Goal: Navigation & Orientation: Find specific page/section

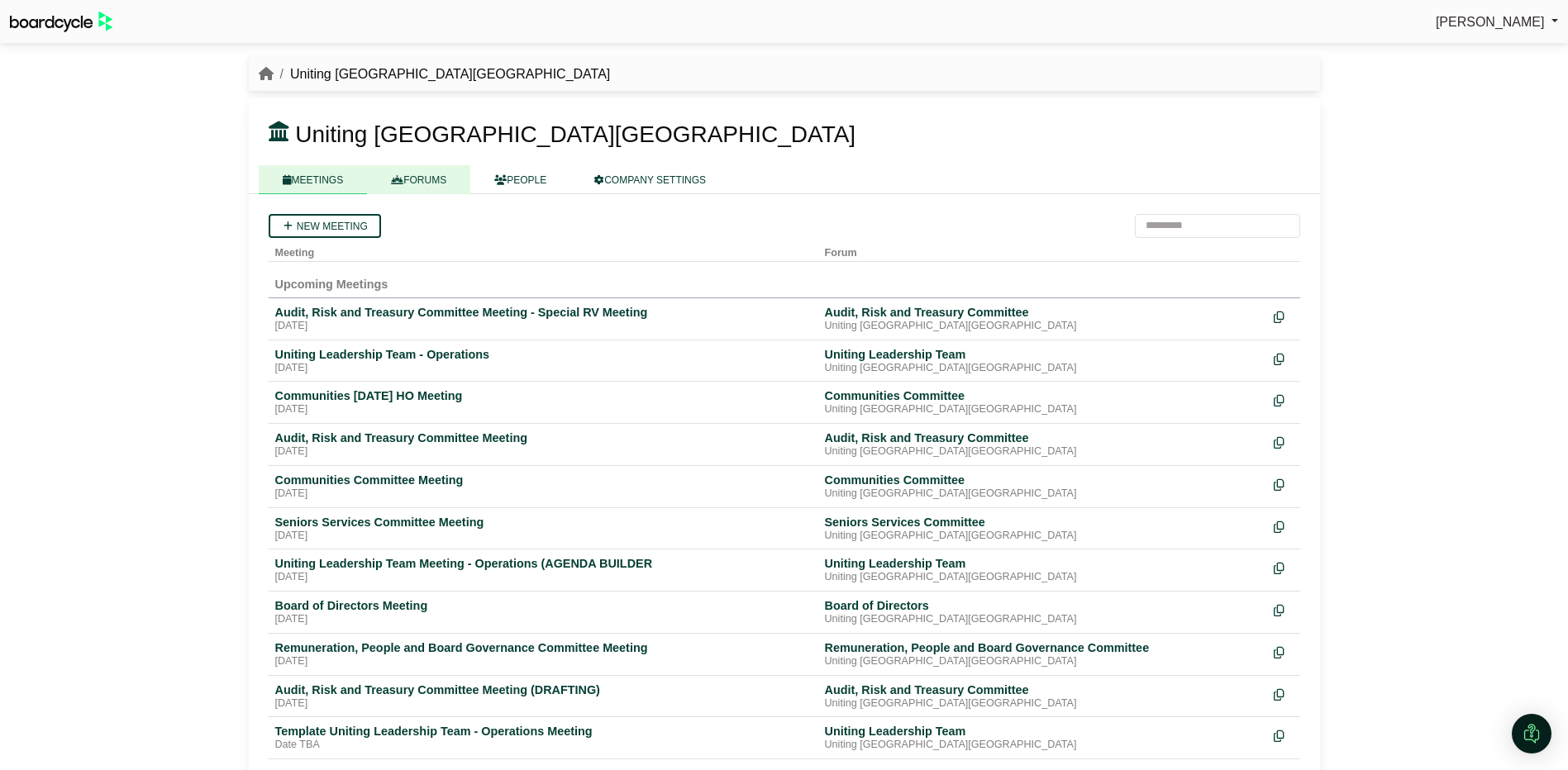
click at [419, 179] on link "FORUMS" at bounding box center [418, 180] width 103 height 29
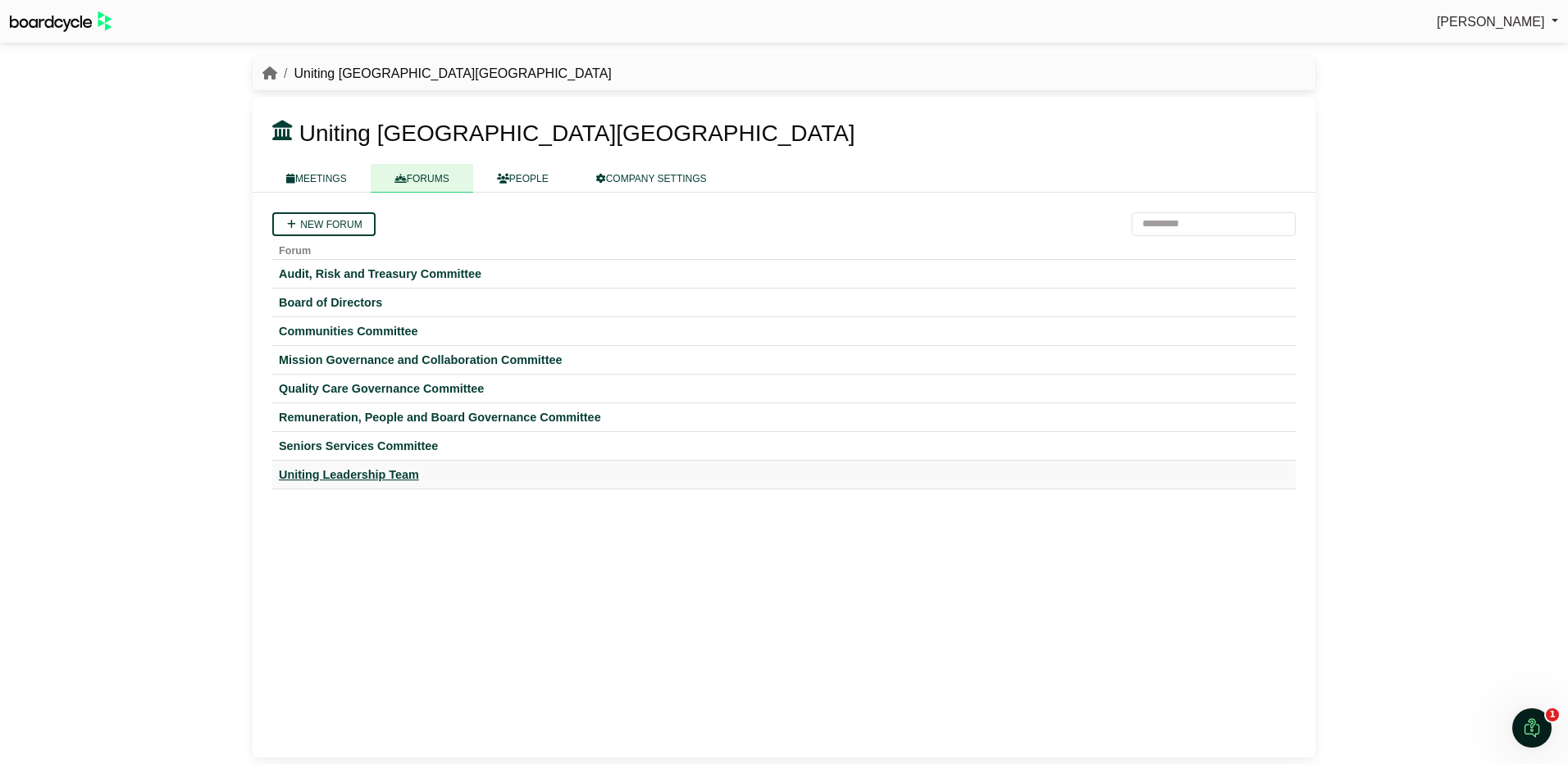
click at [344, 469] on div "Uniting Leadership Team" at bounding box center [784, 475] width 1011 height 15
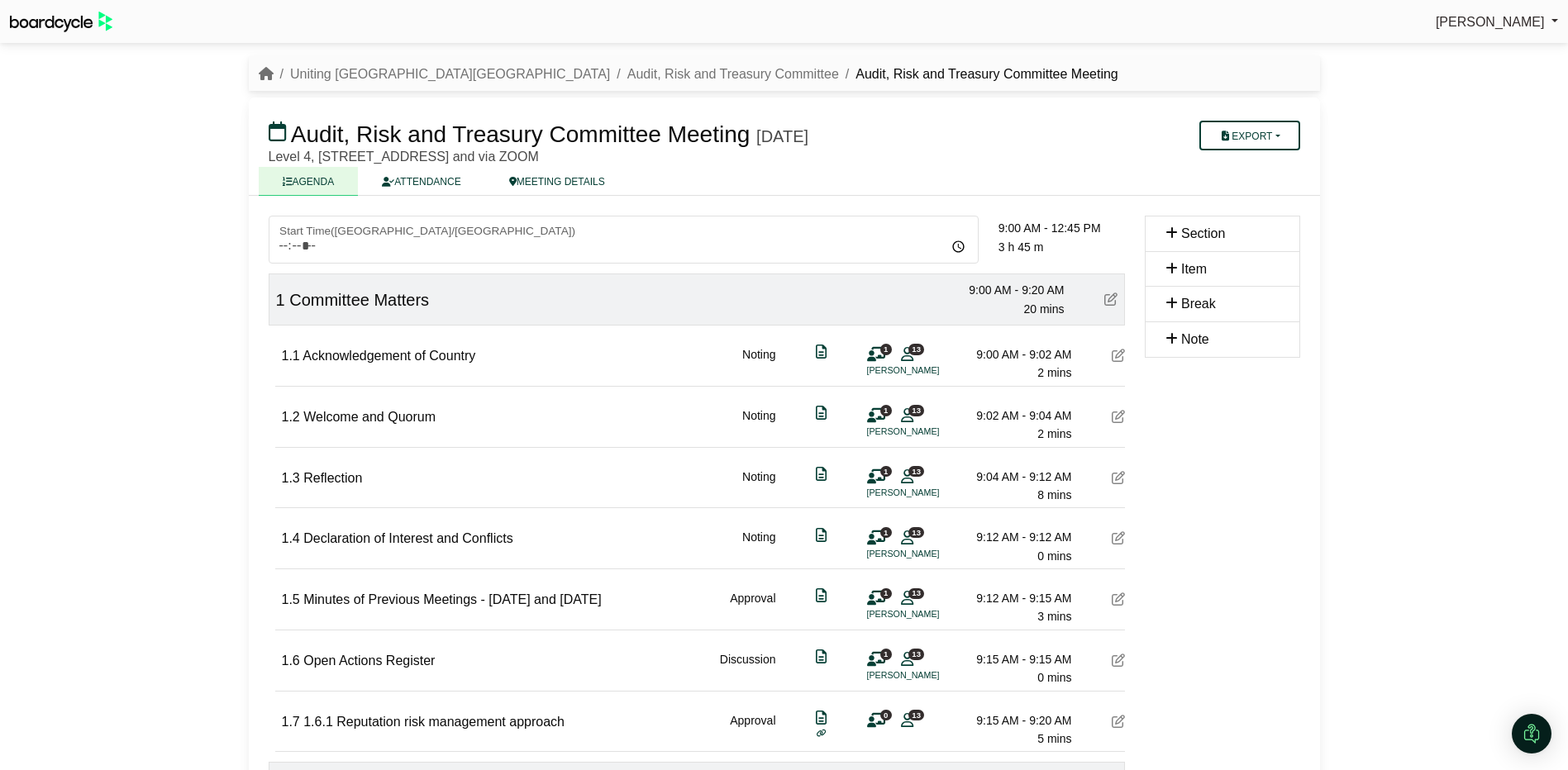
scroll to position [909, 0]
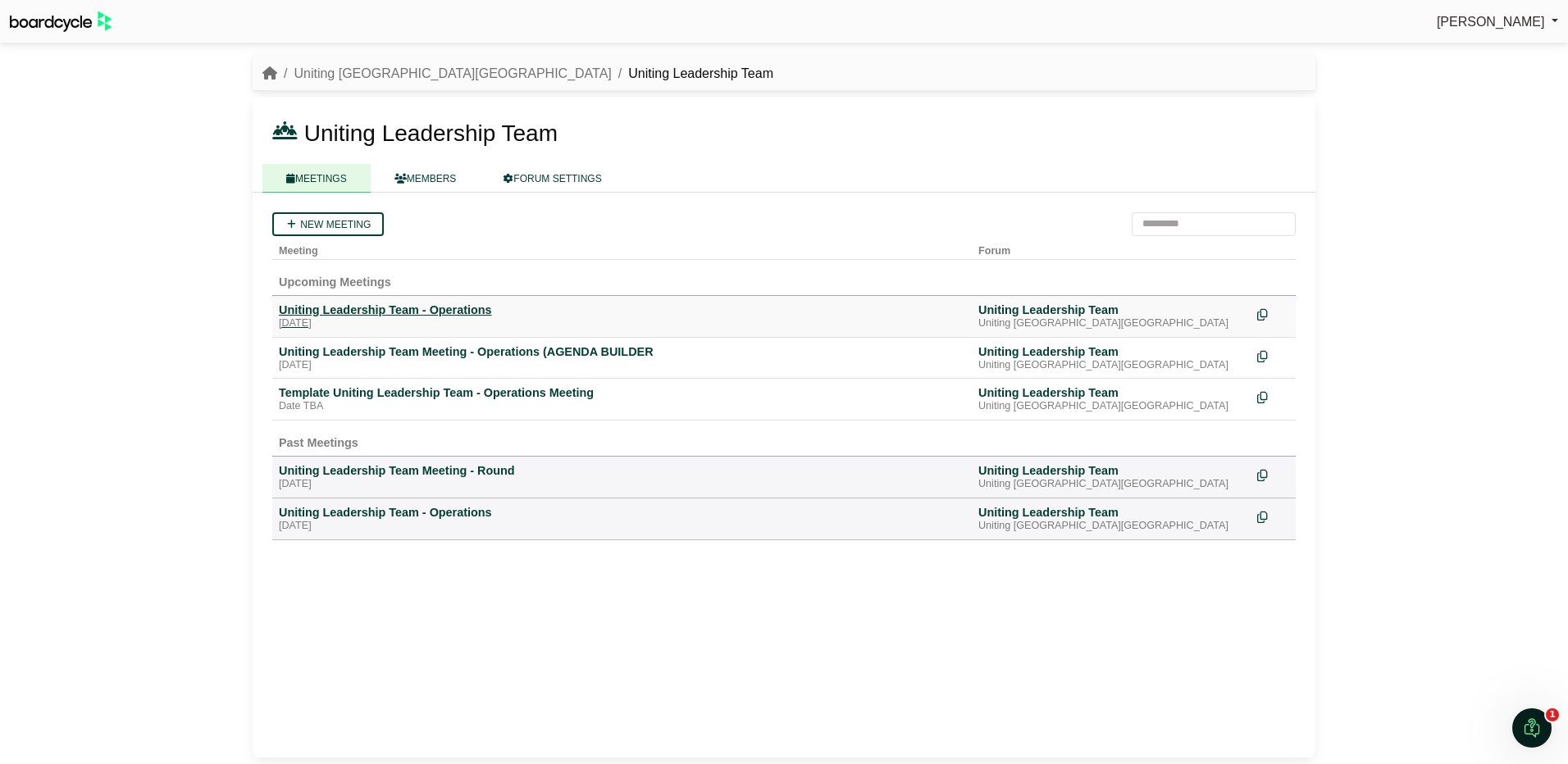
click at [436, 302] on div "Uniting Leadership Team - Operations" at bounding box center [621, 310] width 686 height 15
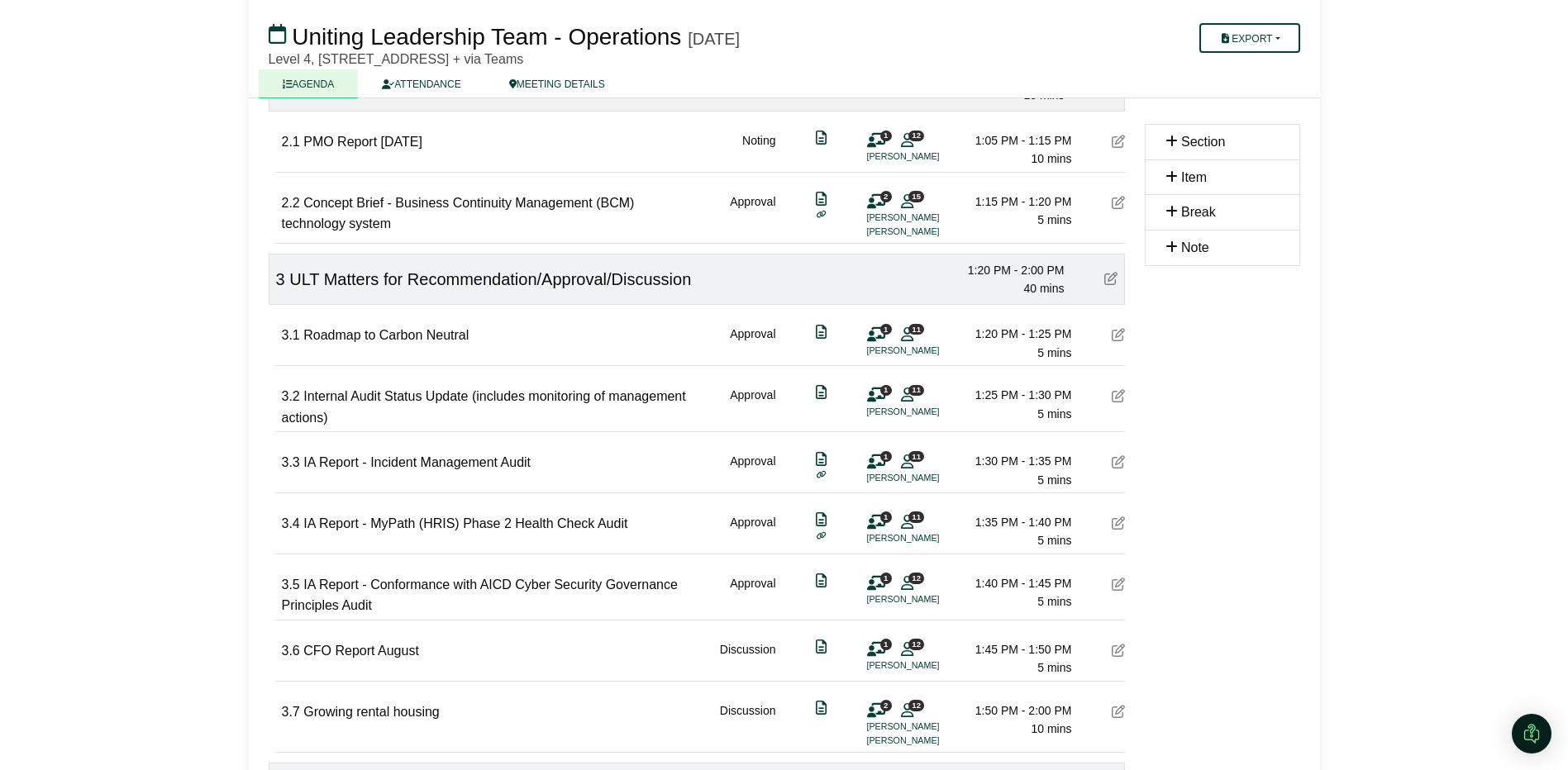
scroll to position [661, 0]
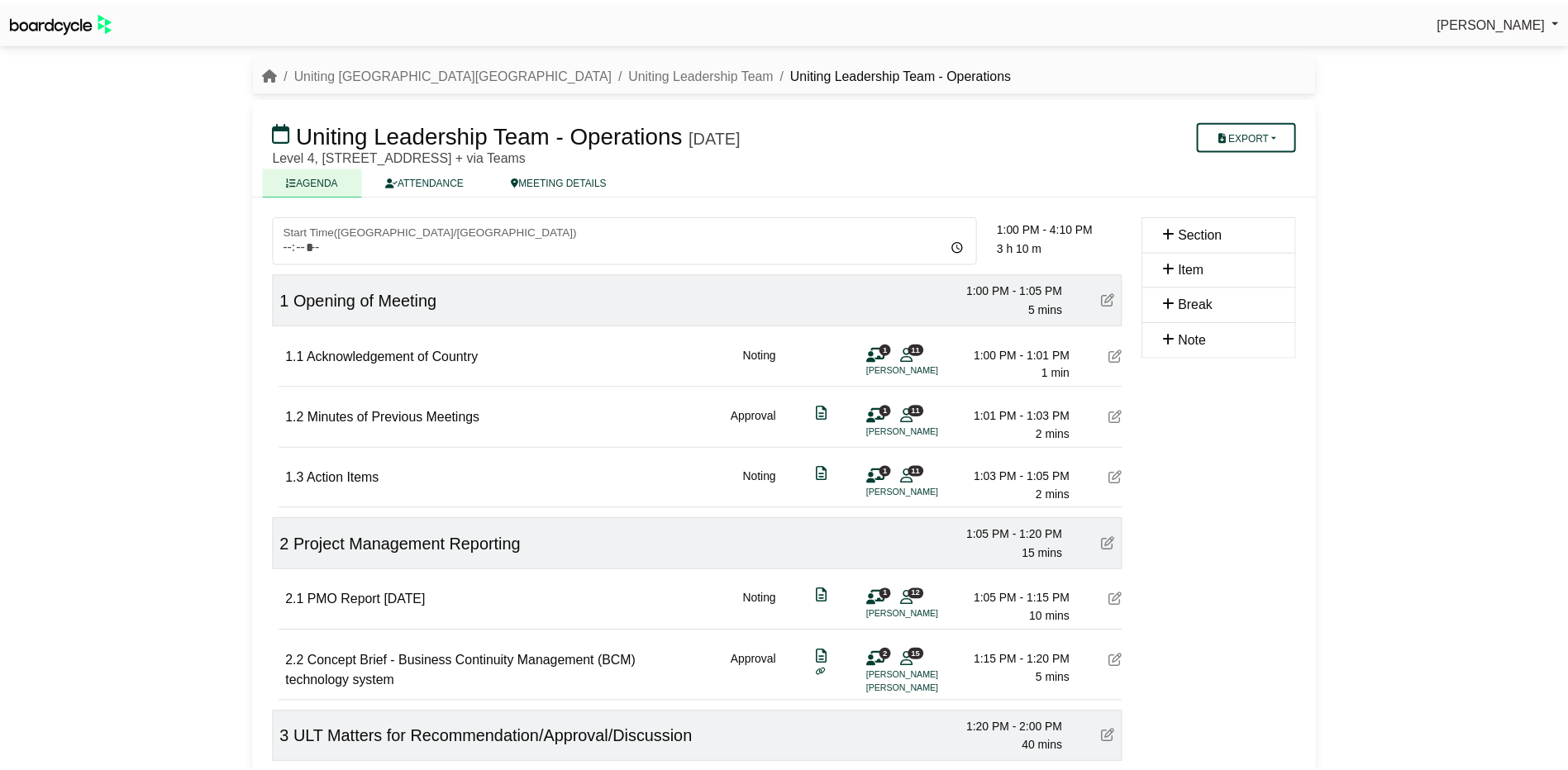
scroll to position [661, 0]
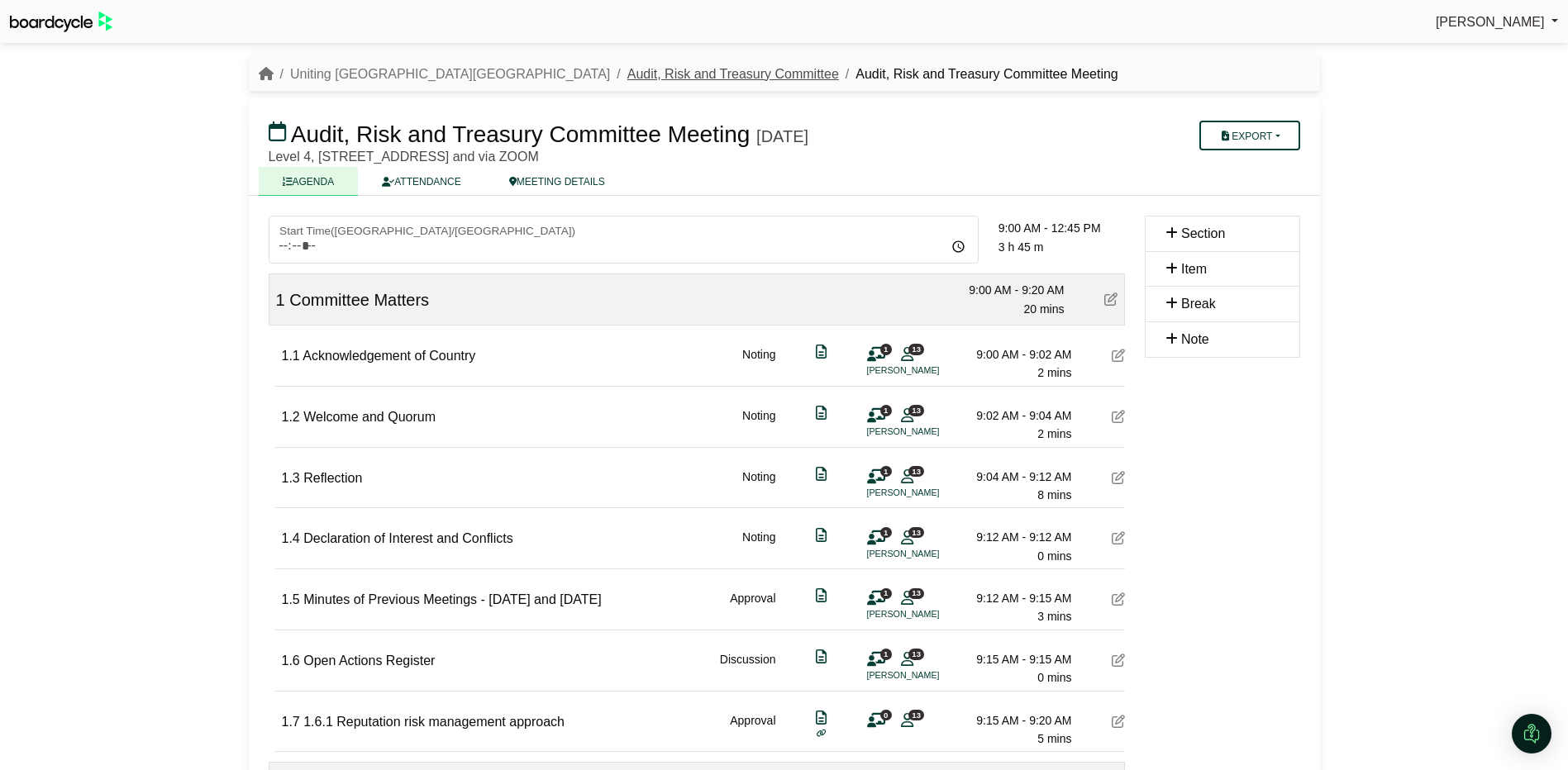
click at [627, 74] on link "Audit, Risk and Treasury Committee" at bounding box center [733, 74] width 212 height 14
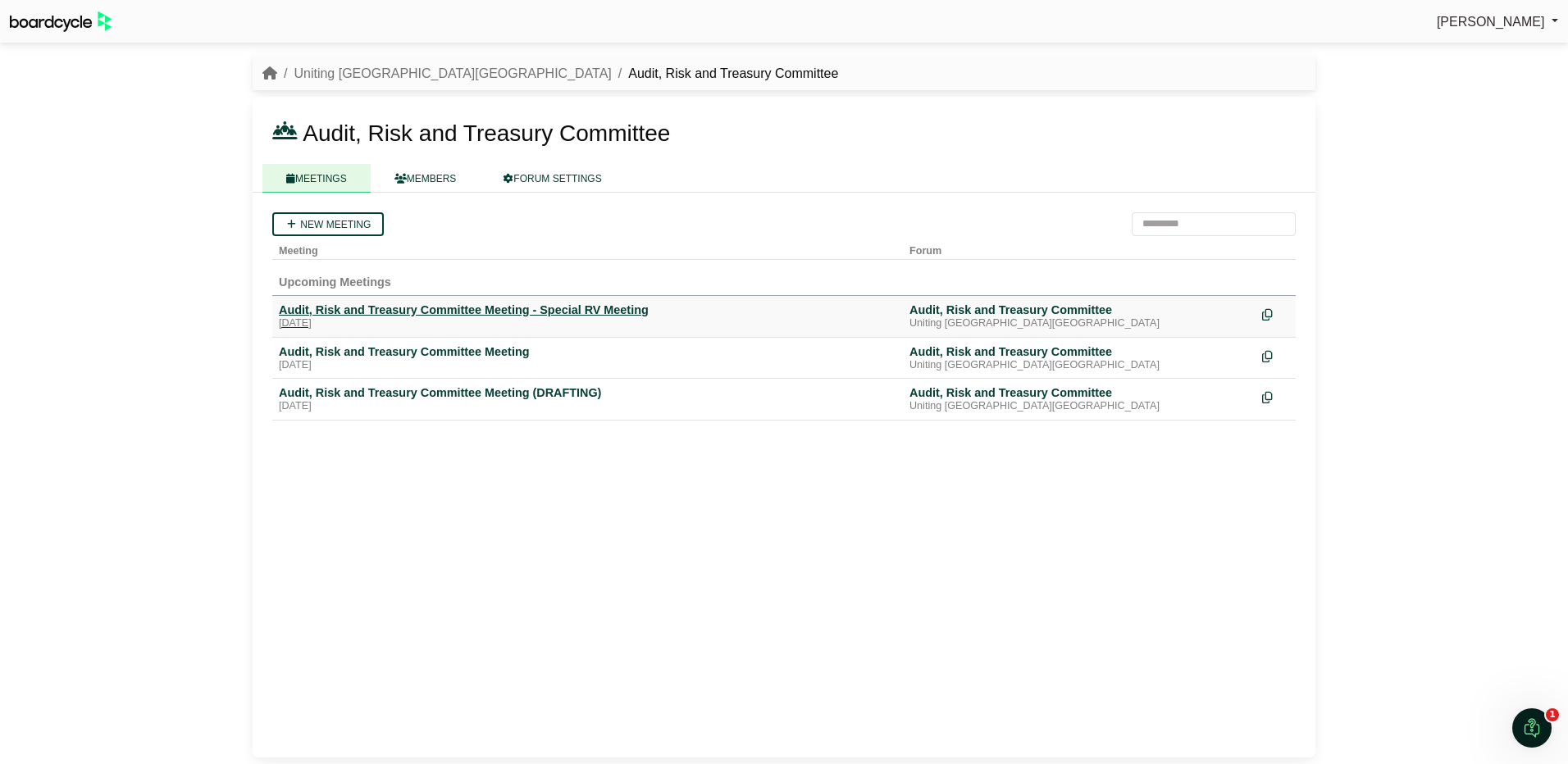
click at [388, 313] on div "Audit, Risk and Treasury Committee Meeting - Special RV Meeting" at bounding box center [587, 310] width 617 height 15
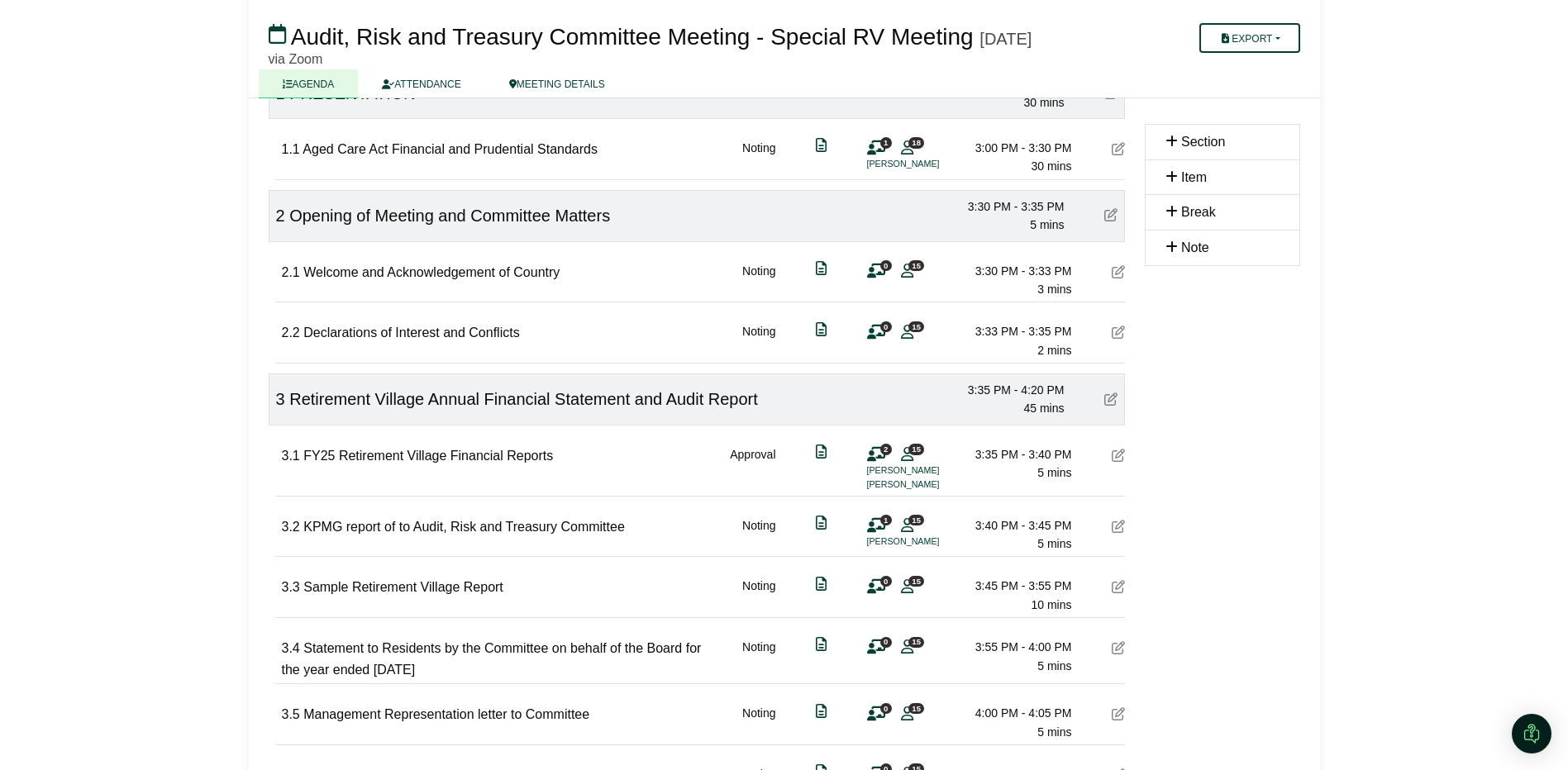
scroll to position [413, 0]
